Goal: Complete application form

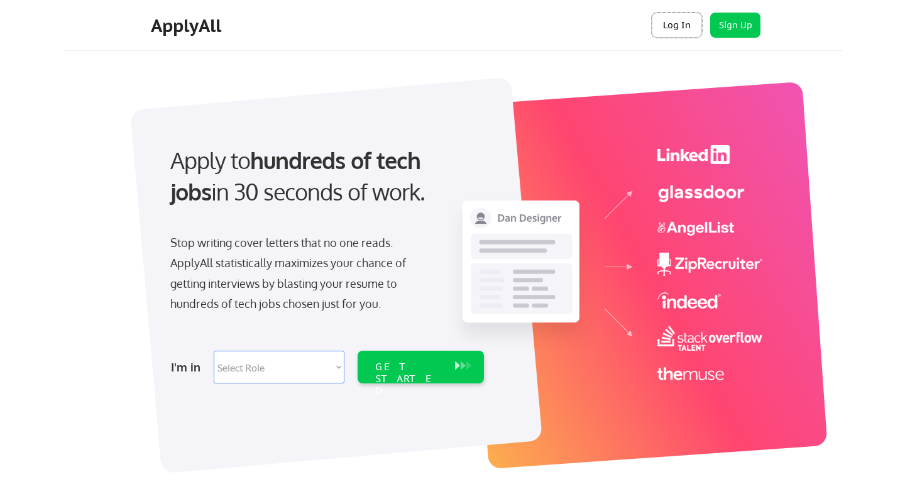
click at [690, 23] on button "Log In" at bounding box center [677, 25] width 50 height 25
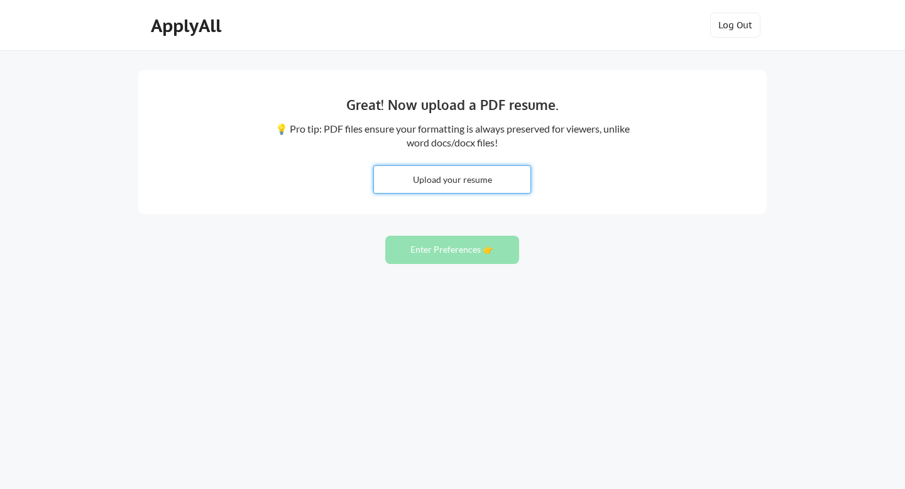
drag, startPoint x: 0, startPoint y: 0, endPoint x: 661, endPoint y: 184, distance: 686.4
click at [661, 184] on div "Great! Now upload a PDF resume. 💡 Pro tip: PDF files ensure your formatting is …" at bounding box center [452, 142] width 629 height 145
click at [459, 180] on input "file" at bounding box center [452, 179] width 157 height 27
type input "C:\fakepath\CV [PERSON_NAME] 2025.pdf"
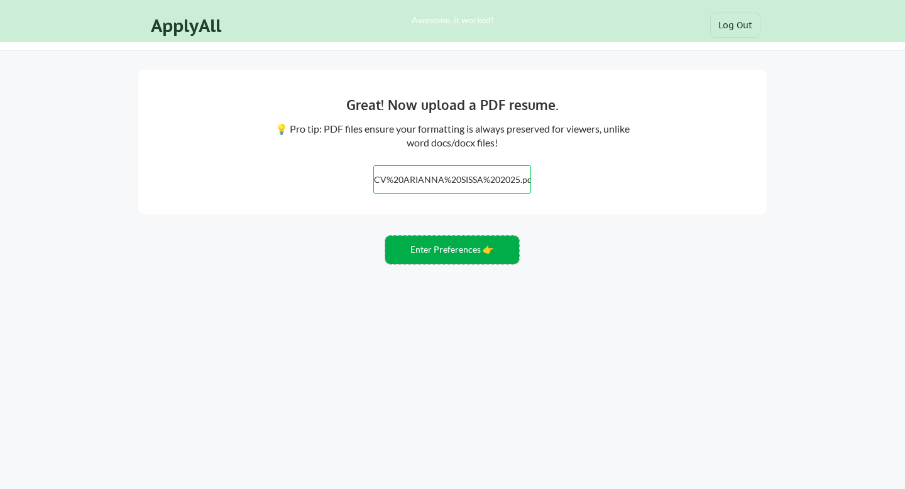
click at [453, 252] on button "Enter Preferences 👉" at bounding box center [452, 250] width 134 height 28
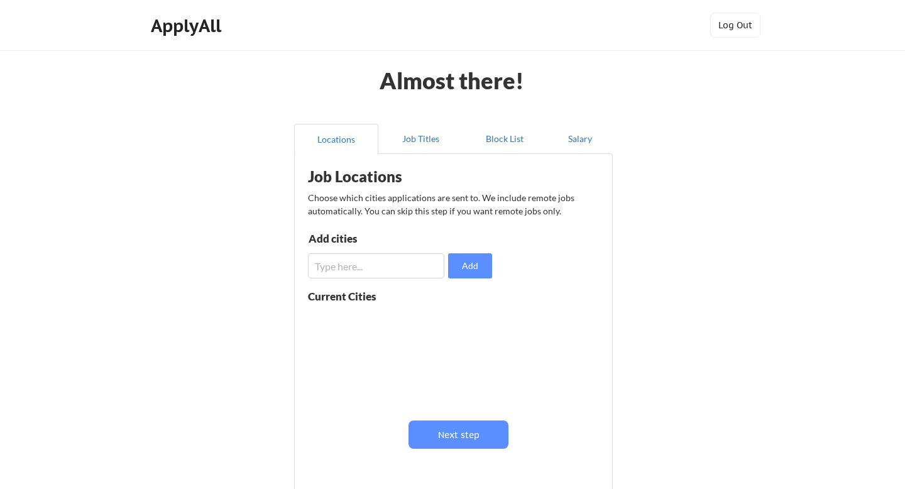
click at [380, 268] on input "input" at bounding box center [376, 265] width 136 height 25
type input "london"
click at [476, 259] on button "Add" at bounding box center [470, 265] width 44 height 25
click at [400, 258] on input "input" at bounding box center [376, 265] width 136 height 25
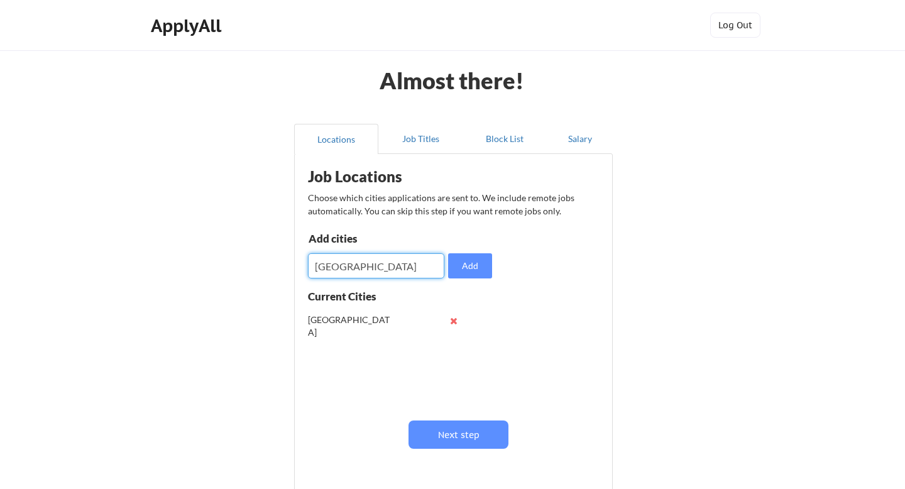
type input "London"
click at [479, 270] on button "Add" at bounding box center [470, 265] width 44 height 25
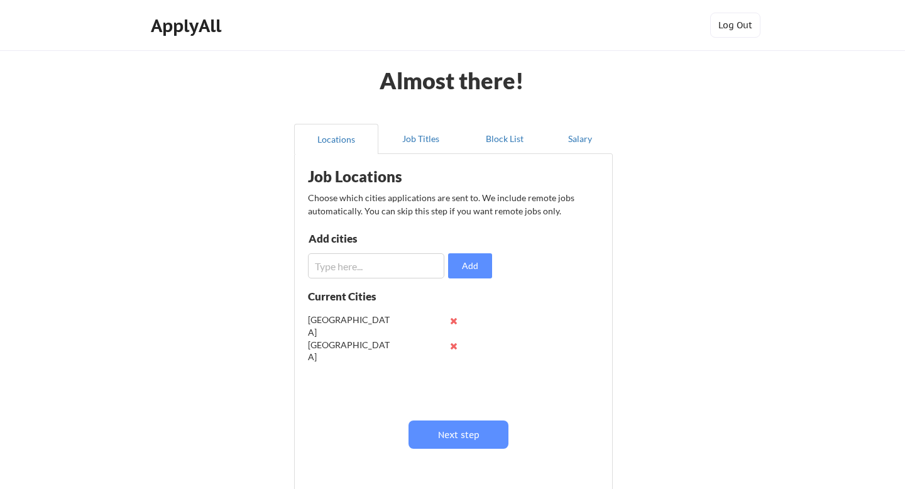
click at [450, 321] on button at bounding box center [453, 320] width 9 height 9
click at [446, 443] on button "Next step" at bounding box center [459, 435] width 100 height 28
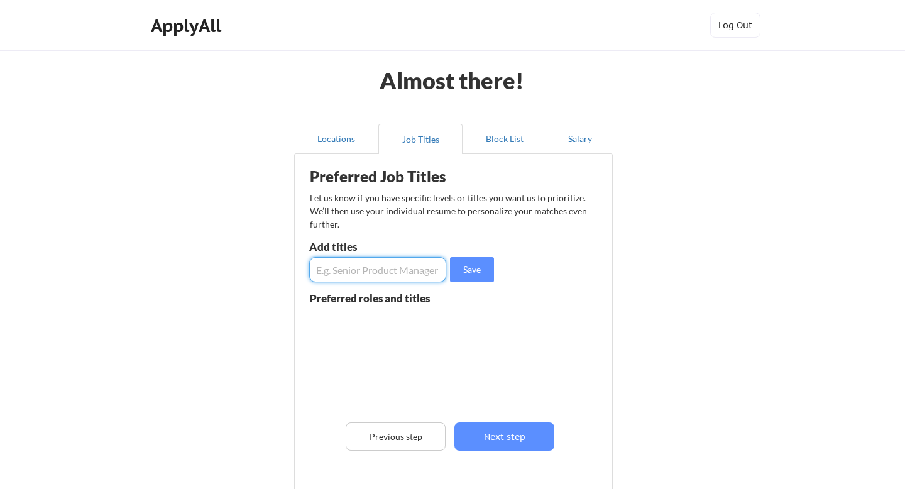
click at [384, 260] on input "input" at bounding box center [377, 269] width 137 height 25
type input "Content Creator"
click at [476, 265] on button "Save" at bounding box center [472, 269] width 44 height 25
click at [405, 273] on input "input" at bounding box center [377, 269] width 137 height 25
type input "Copywriter"
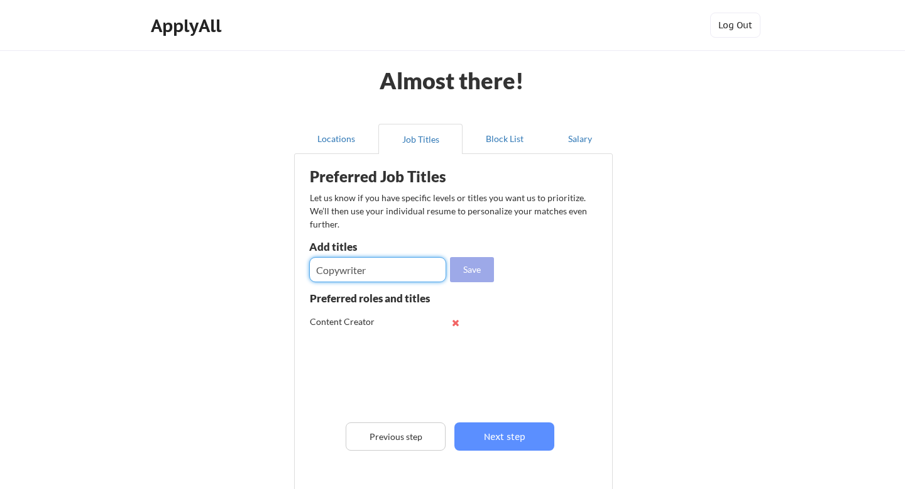
click at [473, 264] on button "Save" at bounding box center [472, 269] width 44 height 25
click at [419, 268] on input "input" at bounding box center [377, 269] width 137 height 25
type input "Digital Marketing Manager"
click at [483, 268] on button "Save" at bounding box center [472, 269] width 44 height 25
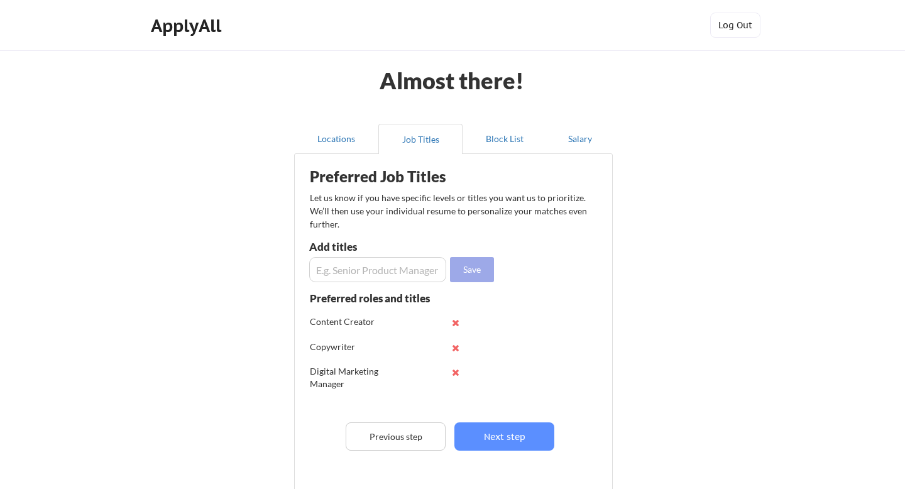
click at [417, 268] on input "input" at bounding box center [377, 269] width 137 height 25
type input "Marketing"
click at [475, 266] on button "Save" at bounding box center [472, 269] width 44 height 25
click at [419, 267] on input "input" at bounding box center [377, 269] width 137 height 25
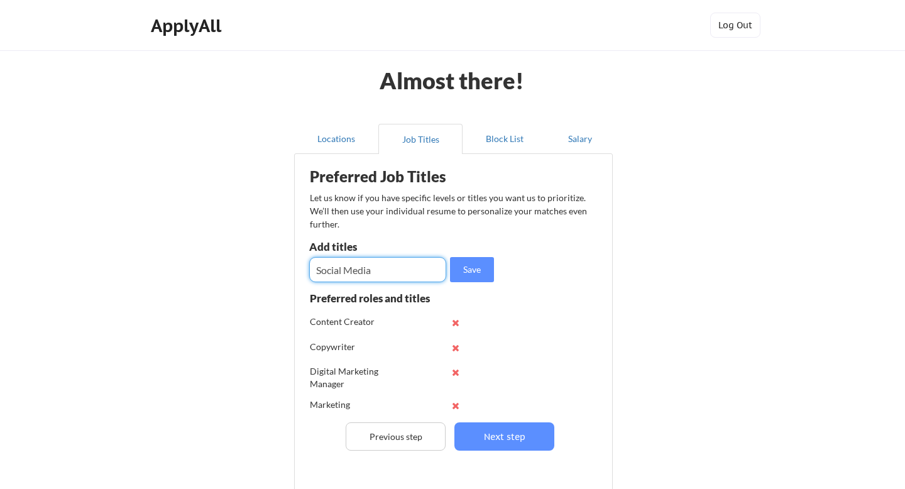
type input "Social Media"
click at [487, 265] on button "Save" at bounding box center [472, 269] width 44 height 25
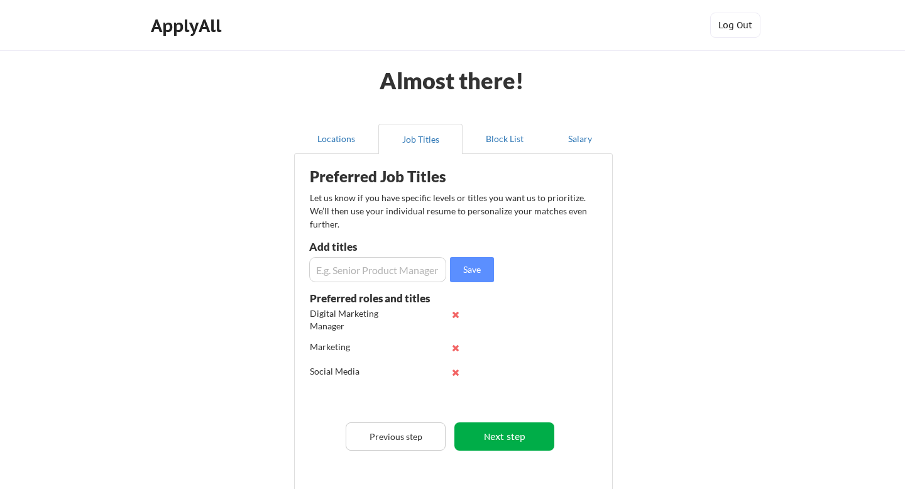
click at [524, 431] on button "Next step" at bounding box center [504, 436] width 100 height 28
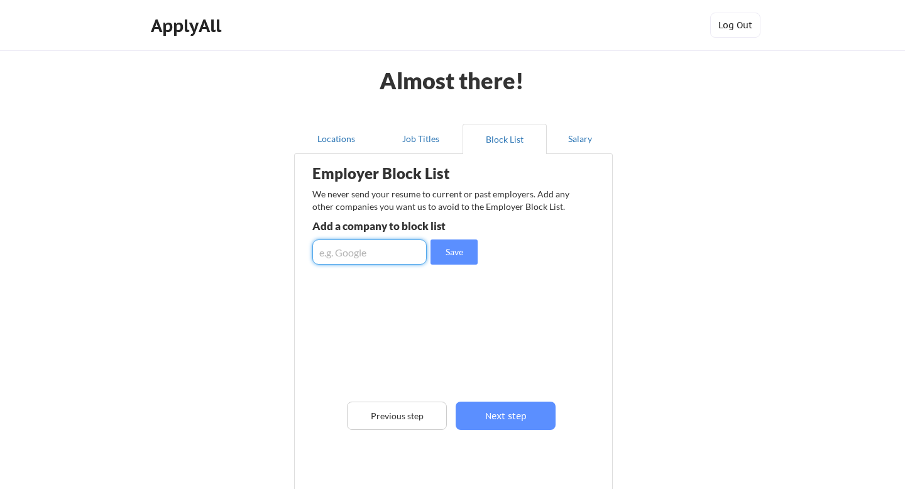
click at [343, 256] on input "input" at bounding box center [369, 251] width 114 height 25
type input "h"
type input "googlw"
click at [339, 290] on div "Already block listed" at bounding box center [382, 284] width 140 height 14
click at [324, 309] on div "googlw" at bounding box center [410, 305] width 197 height 20
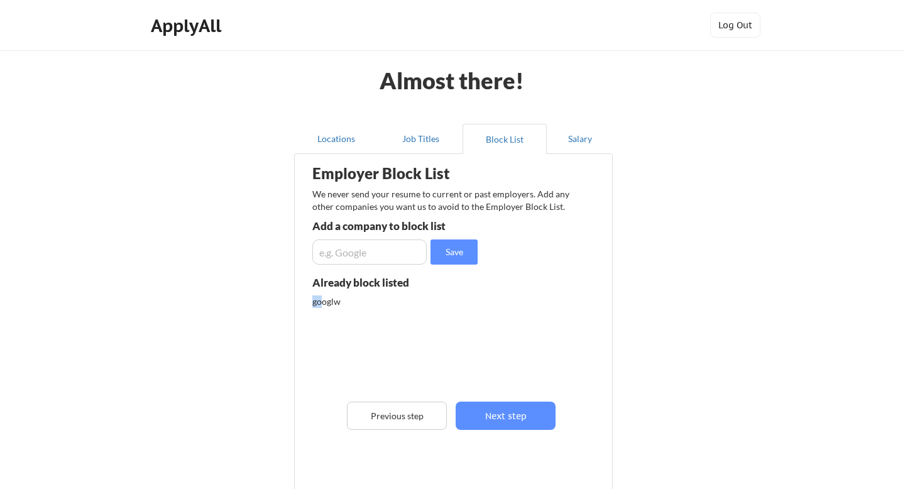
drag, startPoint x: 324, startPoint y: 307, endPoint x: 439, endPoint y: 307, distance: 115.0
click at [439, 307] on div "googlw" at bounding box center [378, 301] width 133 height 13
drag, startPoint x: 333, startPoint y: 294, endPoint x: 366, endPoint y: 312, distance: 38.0
click at [366, 314] on div "Already block listed googlw" at bounding box center [410, 334] width 197 height 115
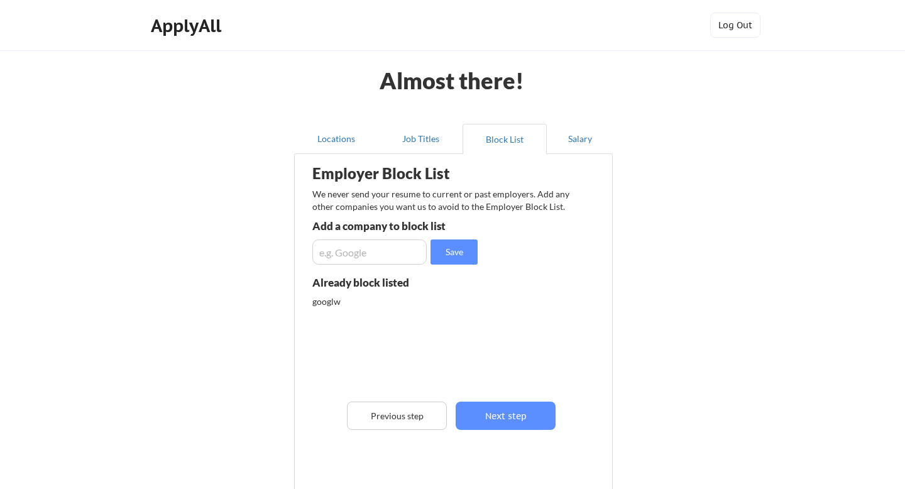
click at [366, 312] on div "googlw" at bounding box center [410, 305] width 197 height 20
drag, startPoint x: 330, startPoint y: 296, endPoint x: 437, endPoint y: 306, distance: 107.3
click at [436, 307] on div "googlw" at bounding box center [378, 301] width 133 height 13
click at [425, 307] on div "googlw" at bounding box center [378, 301] width 133 height 13
click at [405, 413] on button "Previous step" at bounding box center [397, 416] width 100 height 28
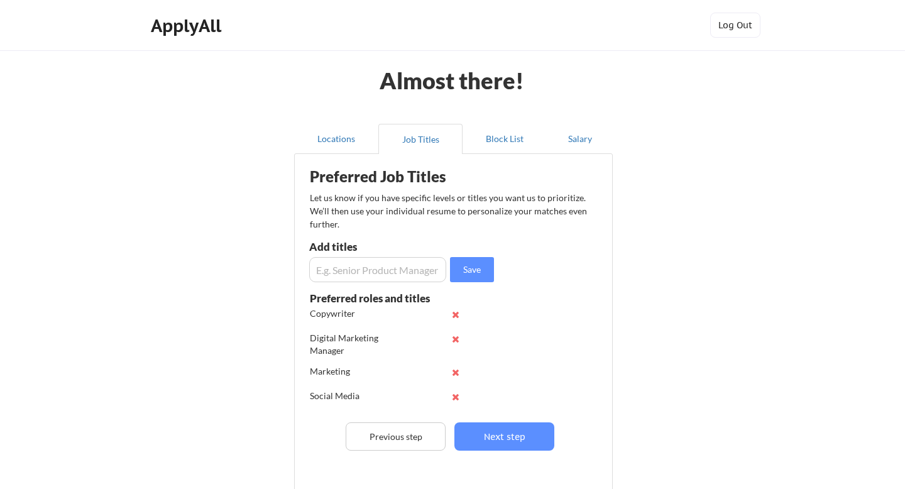
scroll to position [33, 0]
click at [497, 442] on button "Next step" at bounding box center [504, 436] width 100 height 28
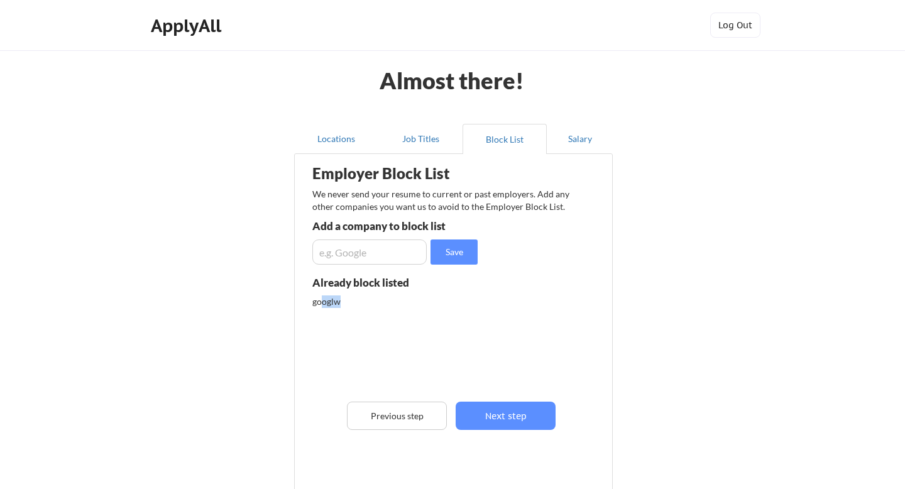
drag, startPoint x: 323, startPoint y: 302, endPoint x: 517, endPoint y: 295, distance: 193.7
click at [517, 295] on div "Employer Block List We never send your resume to current or past employers. Add…" at bounding box center [453, 319] width 305 height 325
click at [507, 414] on button "Next step" at bounding box center [506, 416] width 100 height 28
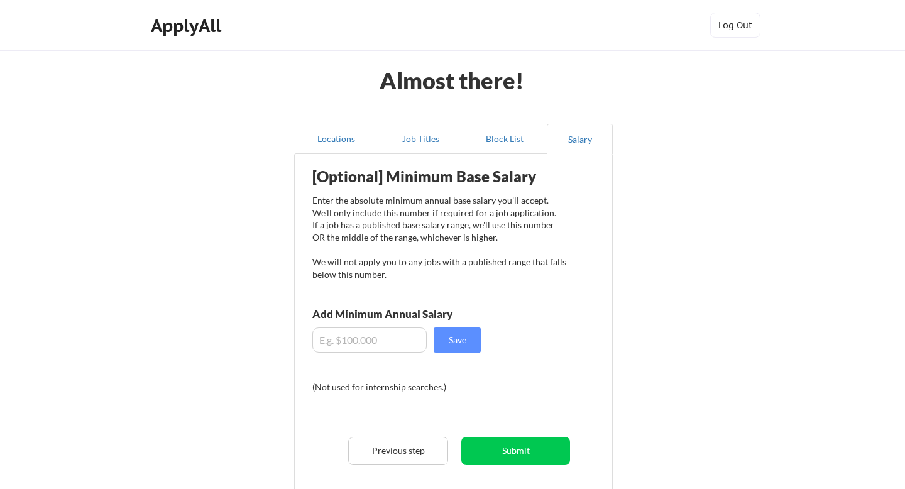
click at [355, 324] on div "[Optional] Minimum Base Salary Enter the absolute minimum annual base salary yo…" at bounding box center [456, 340] width 310 height 360
click at [353, 334] on input "input" at bounding box center [369, 339] width 114 height 25
type input "$35,000"
click at [454, 339] on button "Save" at bounding box center [457, 339] width 47 height 25
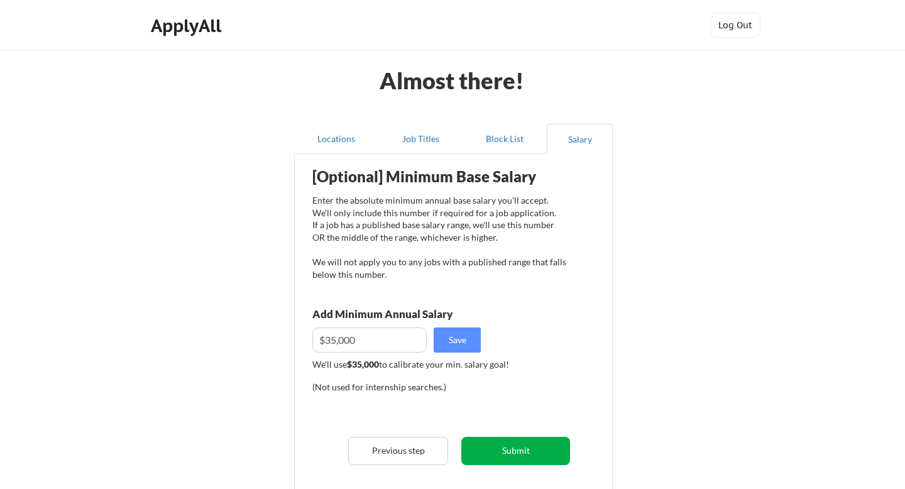
click at [500, 463] on button "Submit" at bounding box center [515, 451] width 109 height 28
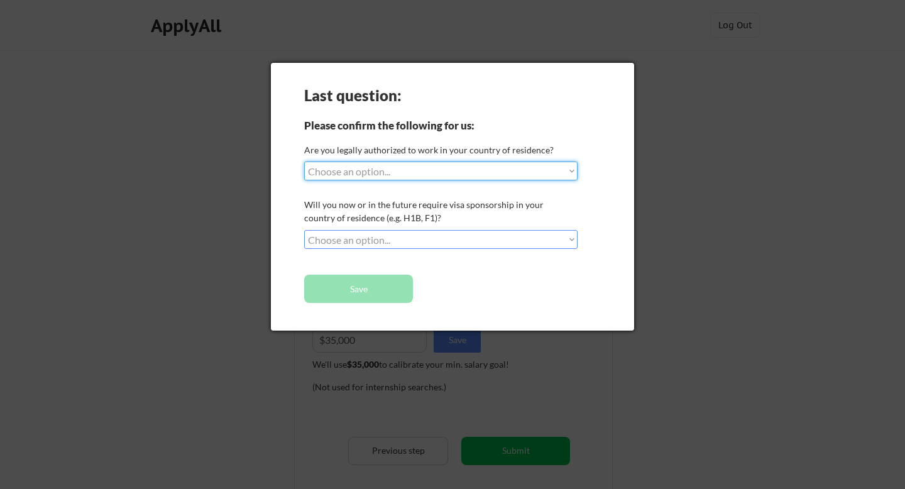
click at [407, 175] on select "Choose an option... Yes, I am a US Citizen Yes, I am a Canadian Citizen Yes, I …" at bounding box center [440, 171] width 273 height 19
